Goal: Find contact information: Find contact information

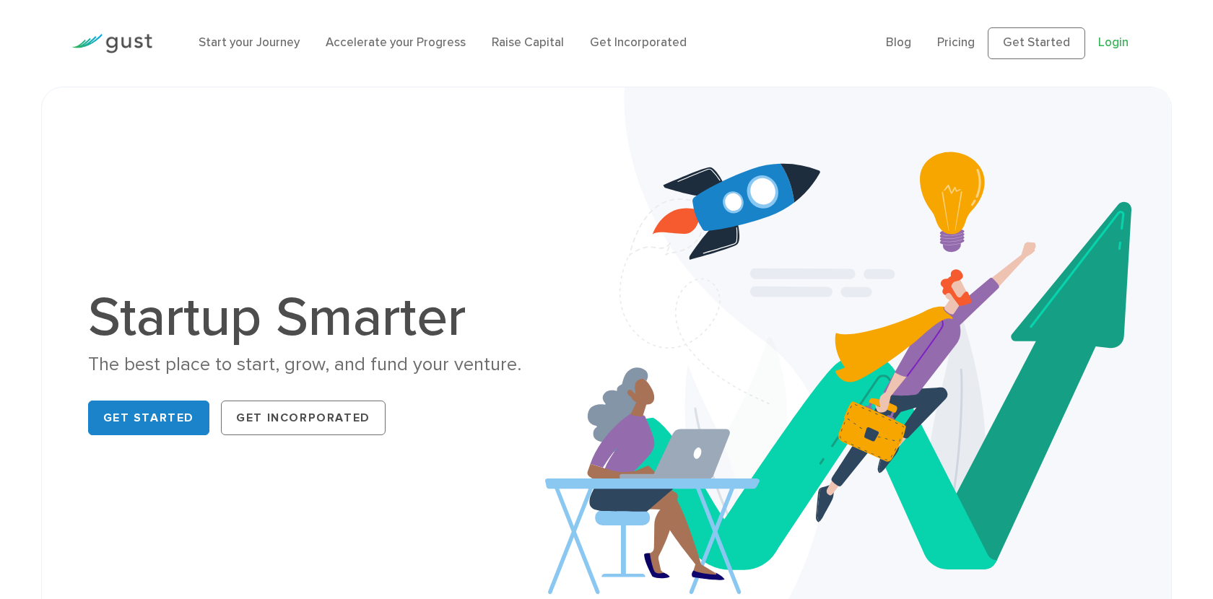
click at [1119, 43] on link "Login" at bounding box center [1113, 42] width 30 height 14
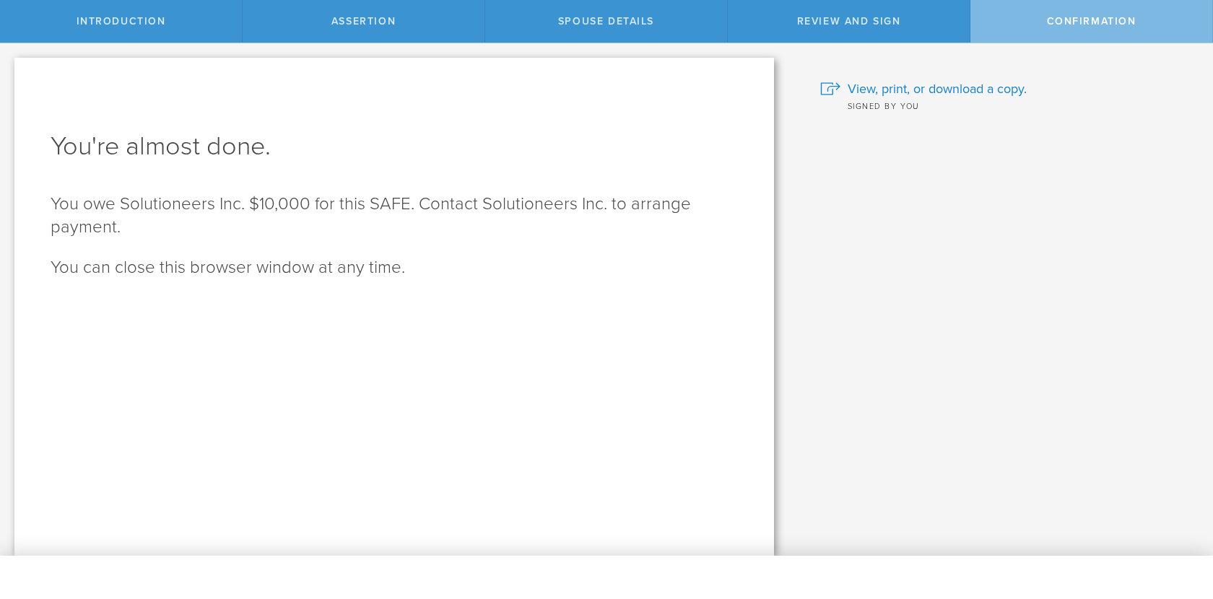
click at [1049, 26] on span "Confirmation" at bounding box center [1092, 21] width 90 height 12
click at [144, 17] on span "Introduction" at bounding box center [122, 21] width 90 height 12
click at [265, 225] on p "You owe Solutioneers Inc. $10,000 for this SAFE. Contact Solutioneers Inc. to a…" at bounding box center [394, 216] width 687 height 46
click at [182, 27] on div "Introduction" at bounding box center [121, 21] width 243 height 43
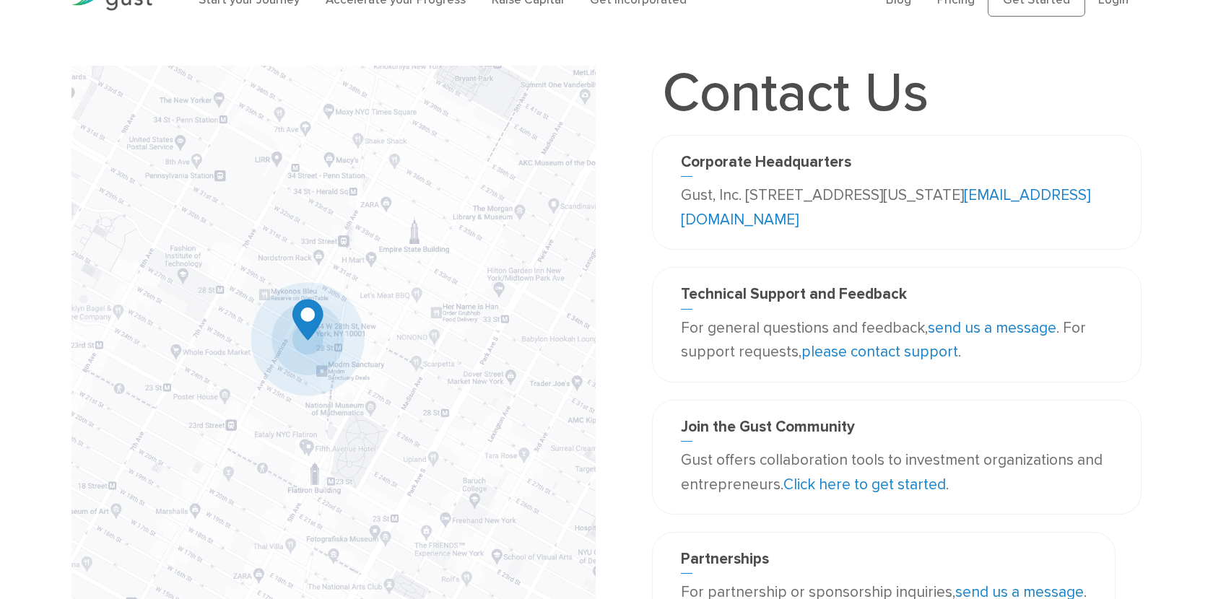
scroll to position [14, 0]
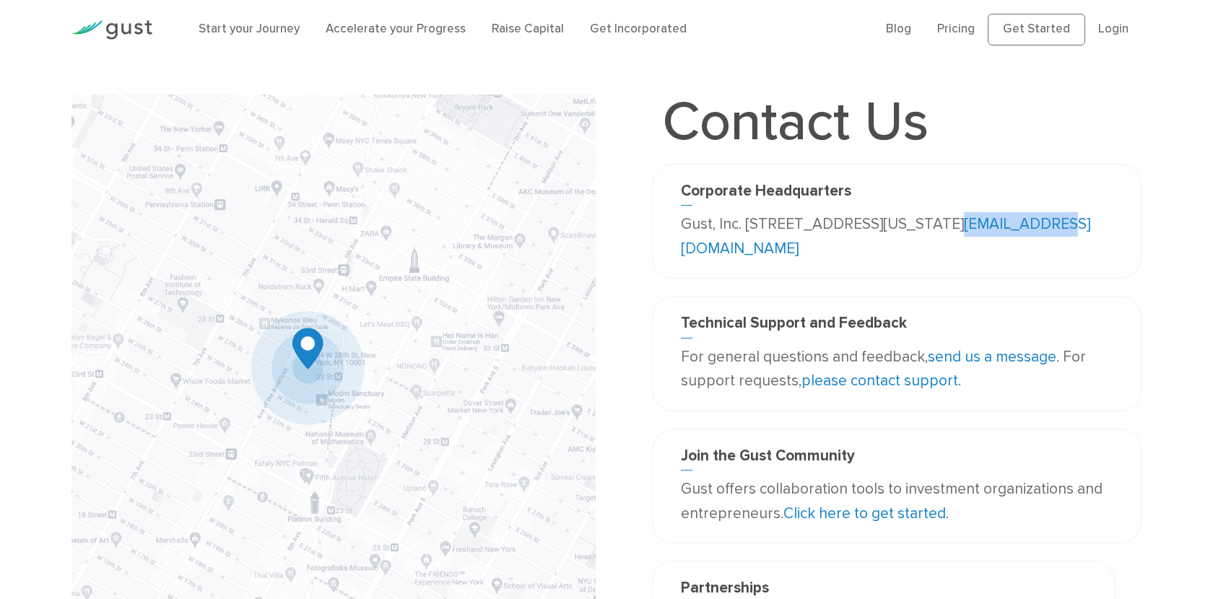
drag, startPoint x: 846, startPoint y: 249, endPoint x: 715, endPoint y: 249, distance: 131.4
click at [715, 249] on p "Gust, Inc. [STREET_ADDRESS][US_STATE] [EMAIL_ADDRESS][DOMAIN_NAME]" at bounding box center [897, 236] width 432 height 48
copy link "[EMAIL_ADDRESS][DOMAIN_NAME]"
click at [954, 357] on link "send us a message" at bounding box center [992, 357] width 129 height 18
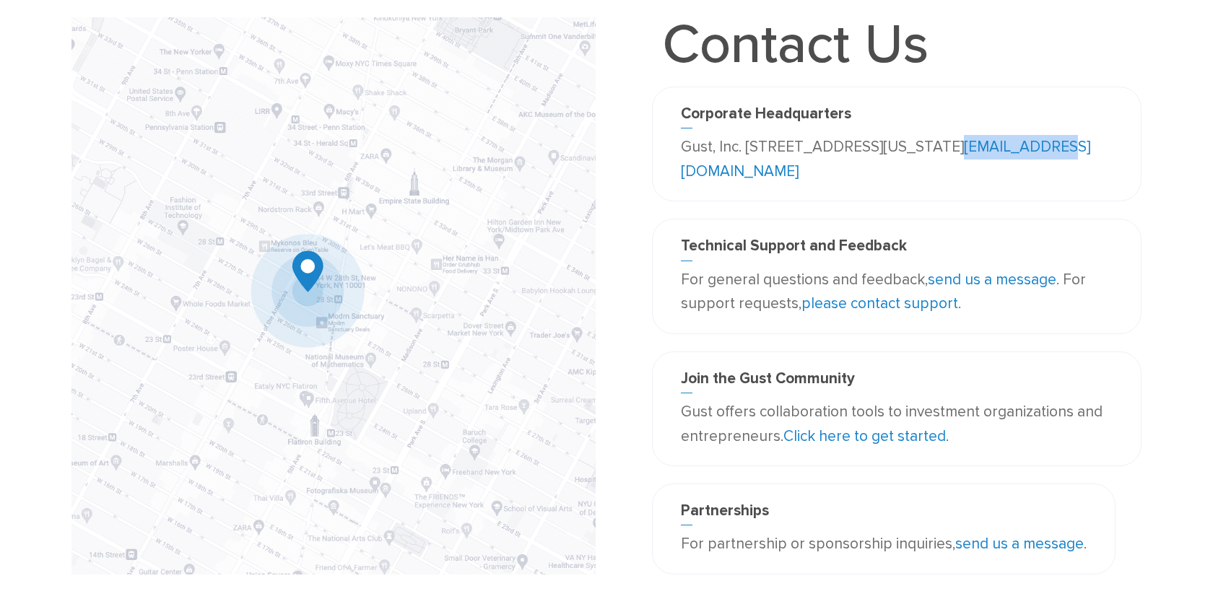
scroll to position [0, 0]
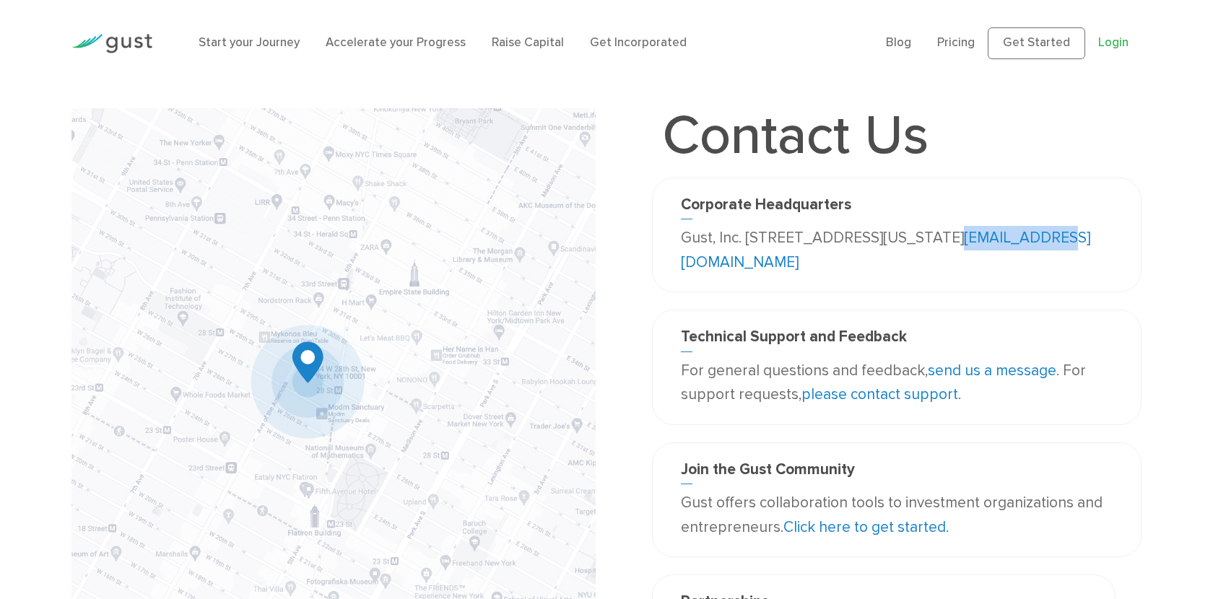
click at [1120, 45] on link "Login" at bounding box center [1113, 42] width 30 height 14
